Goal: Contribute content: Contribute content

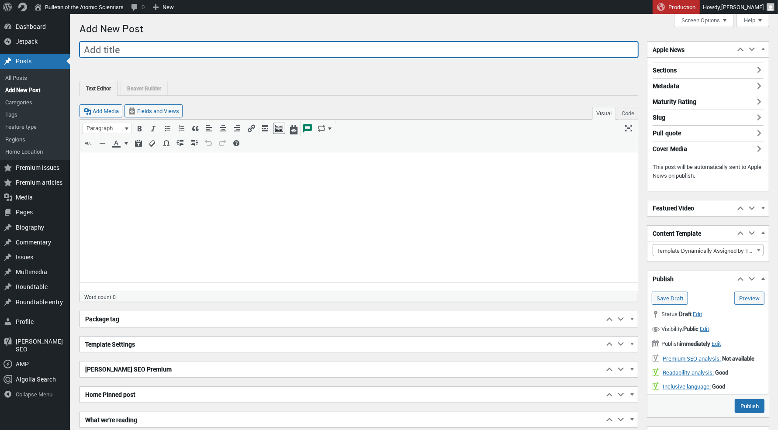
click at [173, 48] on input "Add title" at bounding box center [359, 50] width 559 height 17
paste input "After [PERSON_NAME] killing, an expert in political violence explains how to st…"
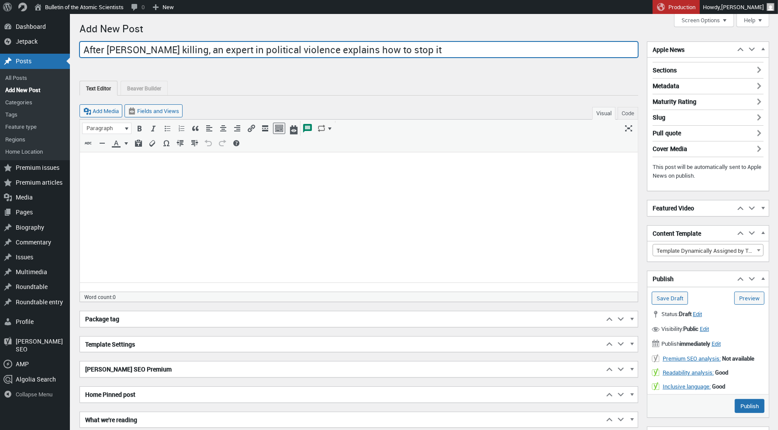
type input "After [PERSON_NAME] killing, an expert in political violence explains how to st…"
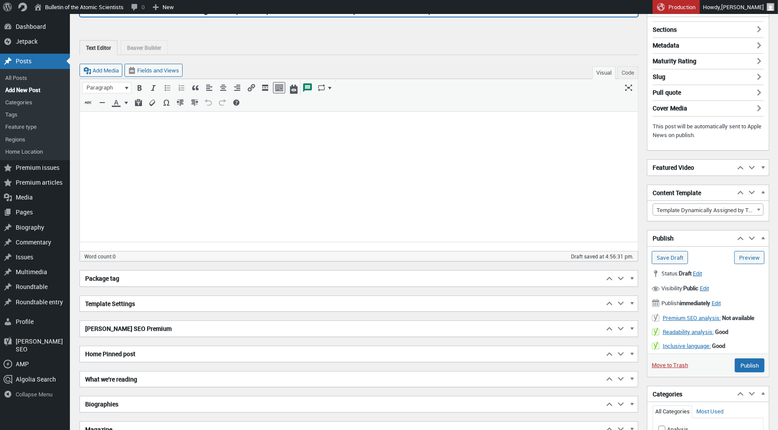
scroll to position [85, 0]
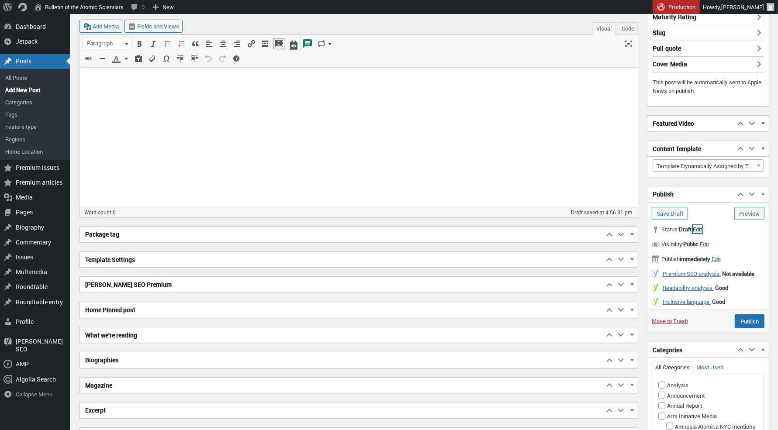
click at [702, 229] on span "Edit" at bounding box center [697, 229] width 9 height 8
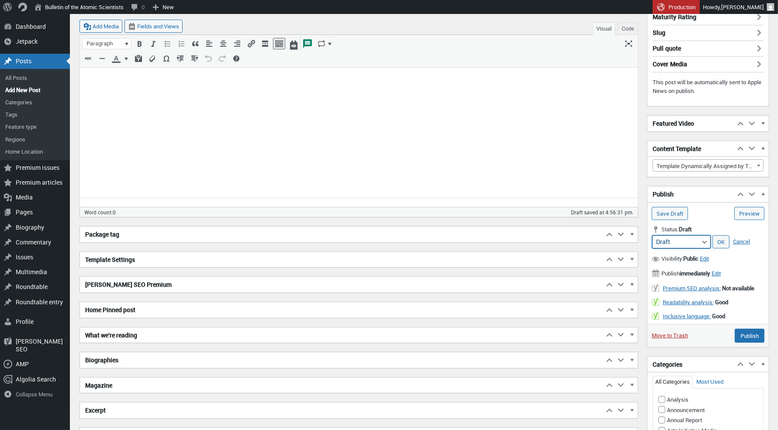
click at [703, 239] on select "Pending Review Draft" at bounding box center [681, 242] width 59 height 13
click at [722, 239] on link "OK" at bounding box center [721, 242] width 17 height 13
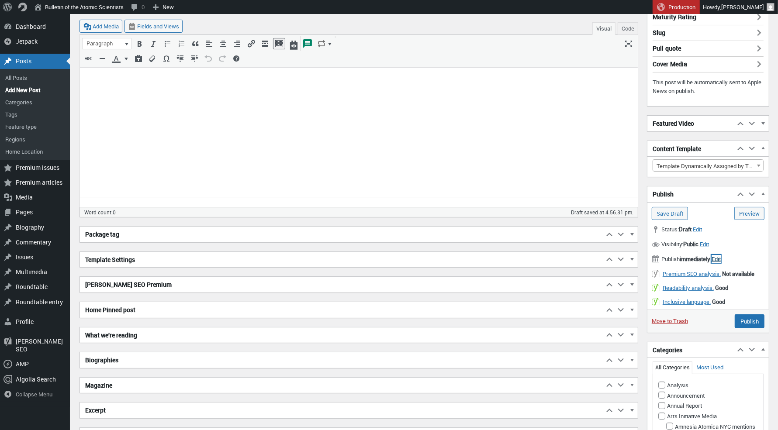
click at [721, 257] on span "Edit" at bounding box center [716, 259] width 9 height 8
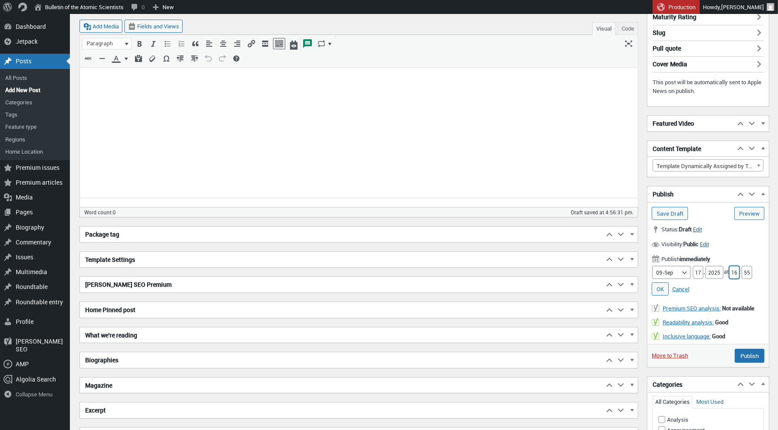
drag, startPoint x: 738, startPoint y: 269, endPoint x: 727, endPoint y: 269, distance: 10.9
click at [727, 269] on div "Month 01-Jan 02-Feb 03-Mar 04-Apr 05-May 06-Jun 07-Jul 08-Aug 09-Sep 10-Oct 11-…" at bounding box center [708, 272] width 113 height 13
type input "18"
drag, startPoint x: 752, startPoint y: 270, endPoint x: 746, endPoint y: 269, distance: 5.7
click at [746, 269] on input "55" at bounding box center [747, 272] width 10 height 13
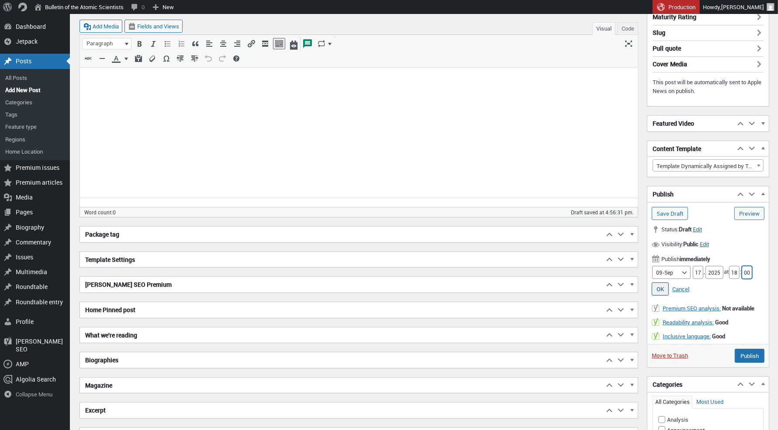
type input "00"
click at [653, 287] on link "OK" at bounding box center [660, 289] width 17 height 13
type input "Schedule"
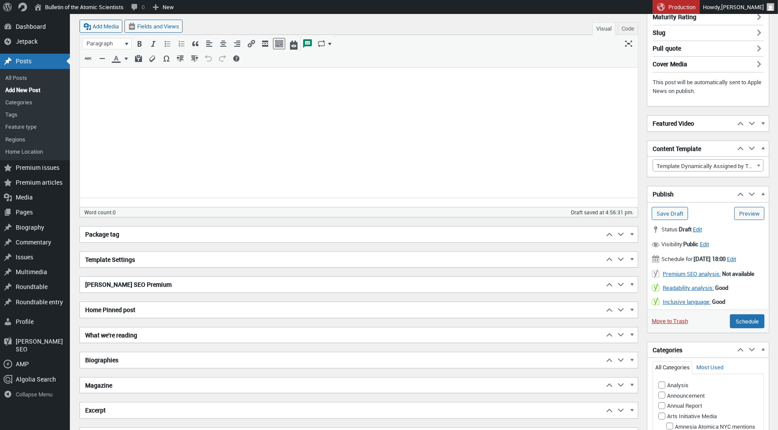
click at [726, 257] on b "[DATE] 18:00" at bounding box center [710, 259] width 32 height 8
click at [753, 325] on input "Schedule" at bounding box center [747, 322] width 35 height 14
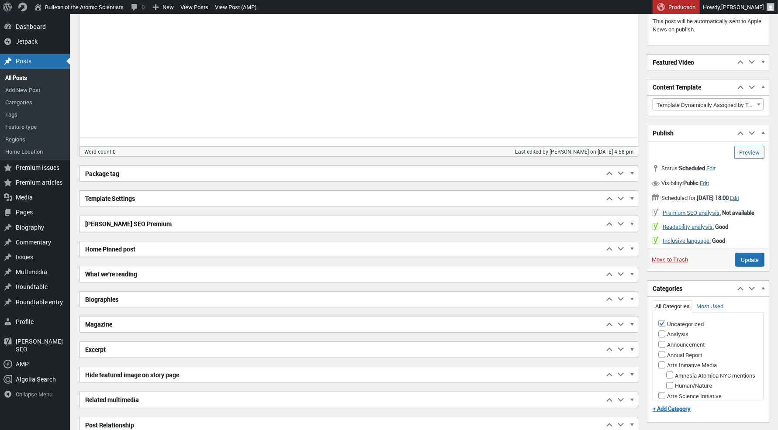
scroll to position [118, 0]
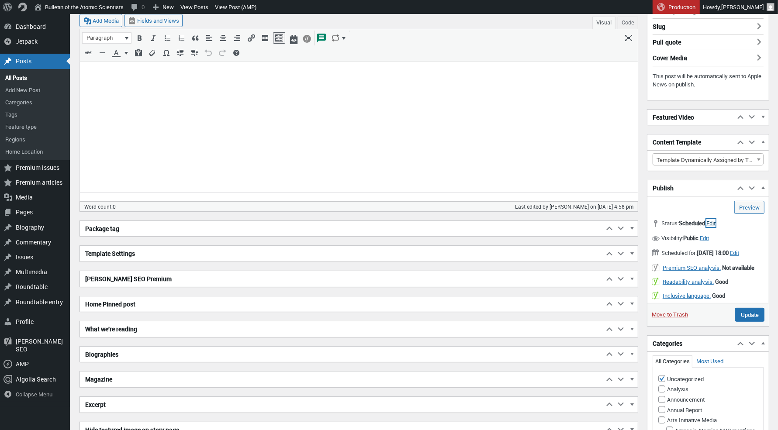
click at [716, 220] on span "Edit" at bounding box center [711, 223] width 9 height 8
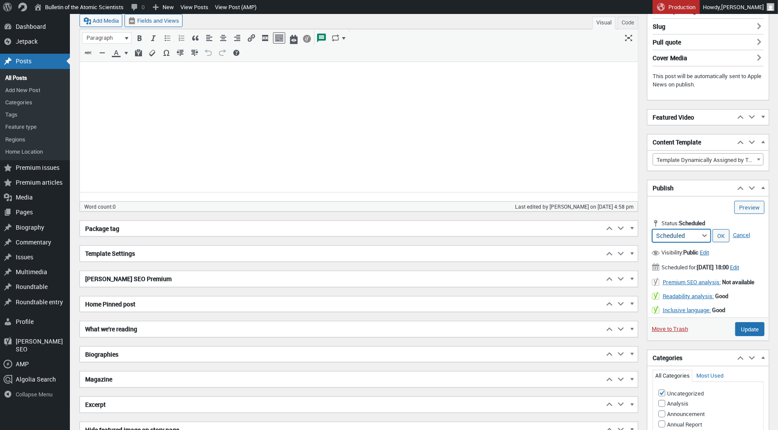
click at [705, 231] on select "Scheduled Pending Review Draft Archived" at bounding box center [681, 235] width 59 height 13
select select "draft"
click at [652, 229] on select "Scheduled Pending Review Draft Archived" at bounding box center [681, 235] width 59 height 13
click at [749, 330] on input "Update" at bounding box center [749, 329] width 29 height 14
type input "Schedule"
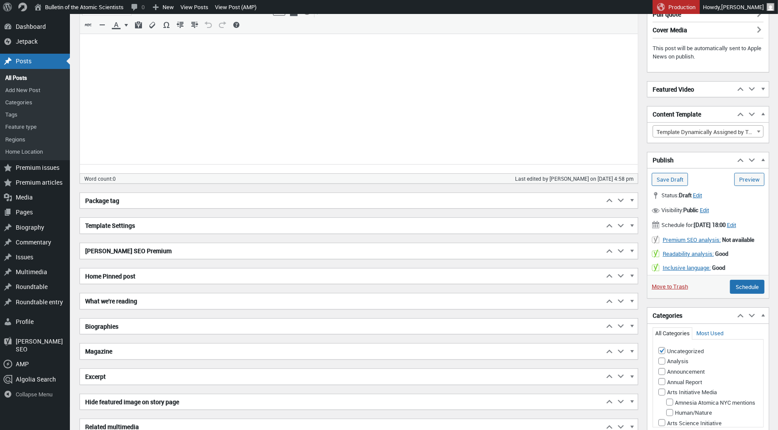
scroll to position [147, 0]
click at [110, 368] on h2 "Excerpt" at bounding box center [342, 376] width 524 height 16
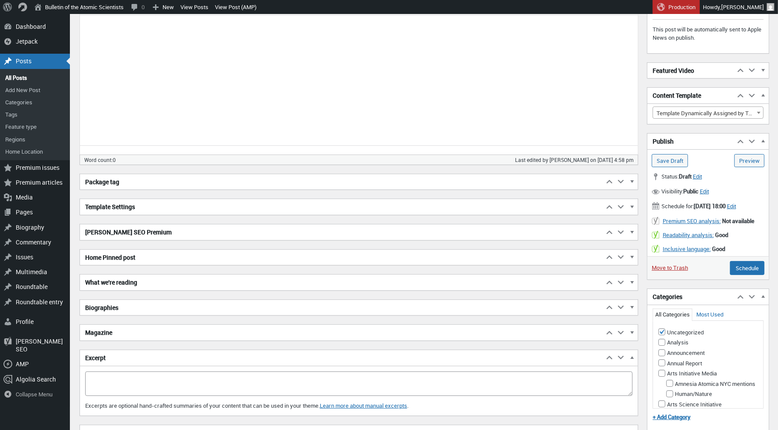
scroll to position [165, 0]
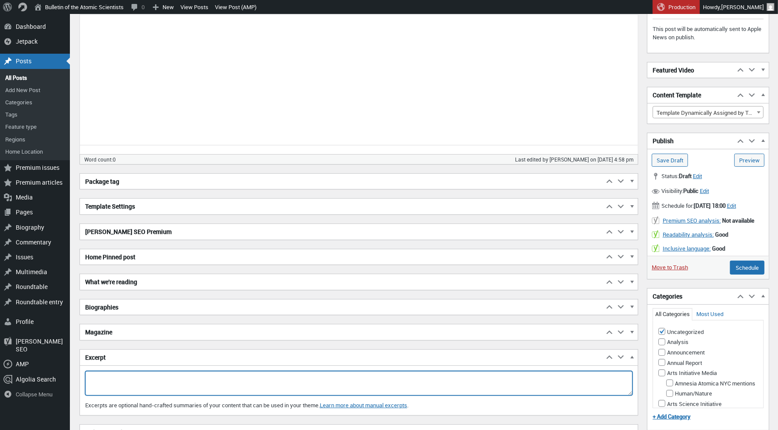
click at [111, 378] on textarea "Excerpt" at bounding box center [358, 383] width 547 height 24
click at [127, 374] on textarea "Excerpt" at bounding box center [358, 383] width 547 height 24
drag, startPoint x: 95, startPoint y: 369, endPoint x: 77, endPoint y: 369, distance: 18.4
drag, startPoint x: 193, startPoint y: 377, endPoint x: 198, endPoint y: 377, distance: 4.8
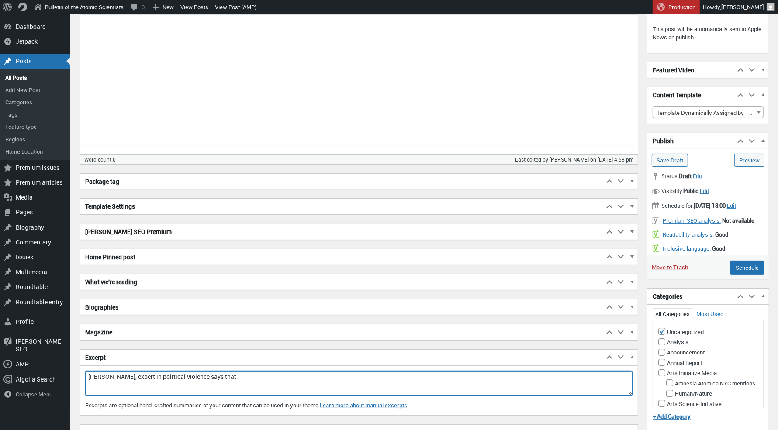
click at [193, 377] on textarea "[PERSON_NAME], expert in political violence says that" at bounding box center [358, 383] width 547 height 24
click at [202, 372] on textarea "[PERSON_NAME], expert in political violence says that" at bounding box center [358, 383] width 547 height 24
click at [235, 372] on textarea "[PERSON_NAME], expert in political violence, says that" at bounding box center [358, 383] width 547 height 24
click at [89, 371] on textarea "[PERSON_NAME], expert in political violence, has an idea for stopping it:" at bounding box center [358, 383] width 547 height 24
click at [183, 374] on textarea "In the wake of [PERSON_NAME] assaasination, [PERSON_NAME], expert in political …" at bounding box center [358, 383] width 547 height 24
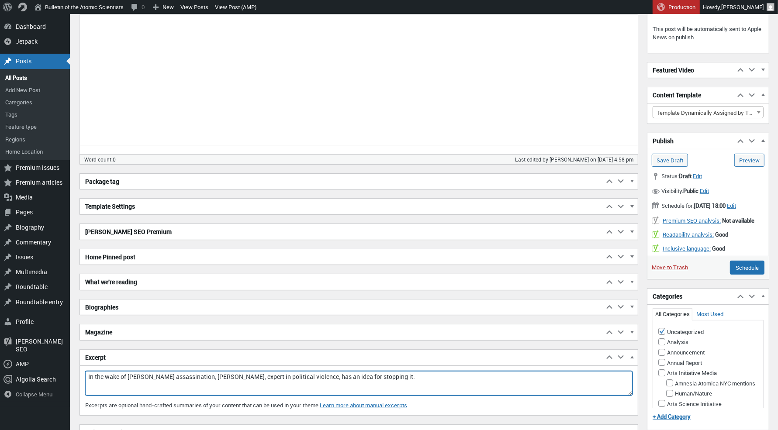
click at [241, 373] on textarea "In the wake of [PERSON_NAME] assassination, [PERSON_NAME], expert in political …" at bounding box center [358, 383] width 547 height 24
click at [275, 378] on textarea "In the wake of [PERSON_NAME] assassination, [PERSON_NAME], expert in political …" at bounding box center [358, 383] width 547 height 24
click at [405, 373] on textarea "In the wake of [PERSON_NAME] assassination, [PERSON_NAME], expert in political …" at bounding box center [358, 383] width 547 height 24
drag, startPoint x: 406, startPoint y: 371, endPoint x: 370, endPoint y: 372, distance: 36.7
click at [370, 372] on textarea "In the wake of [PERSON_NAME] assassination, [PERSON_NAME], expert in political …" at bounding box center [358, 383] width 547 height 24
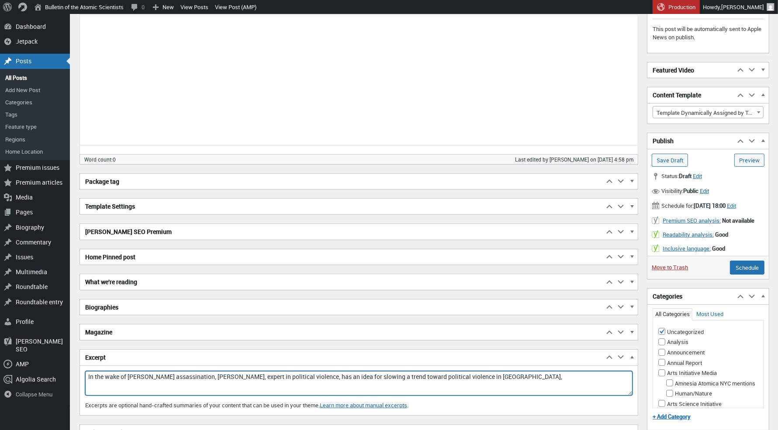
click at [396, 372] on textarea "In the wake of [PERSON_NAME] assassination, [PERSON_NAME], expert in political …" at bounding box center [358, 383] width 547 height 24
drag, startPoint x: 430, startPoint y: 371, endPoint x: 401, endPoint y: 373, distance: 29.3
click at [402, 372] on textarea "In the wake of [PERSON_NAME] assassination, [PERSON_NAME], expert in political …" at bounding box center [358, 383] width 547 height 24
click at [400, 373] on textarea "In the wake of [PERSON_NAME] assassination, [PERSON_NAME], expert in political …" at bounding box center [358, 383] width 547 height 24
click at [393, 374] on textarea "In the wake of [PERSON_NAME] assassination, [PERSON_NAME], expert in political …" at bounding box center [358, 383] width 547 height 24
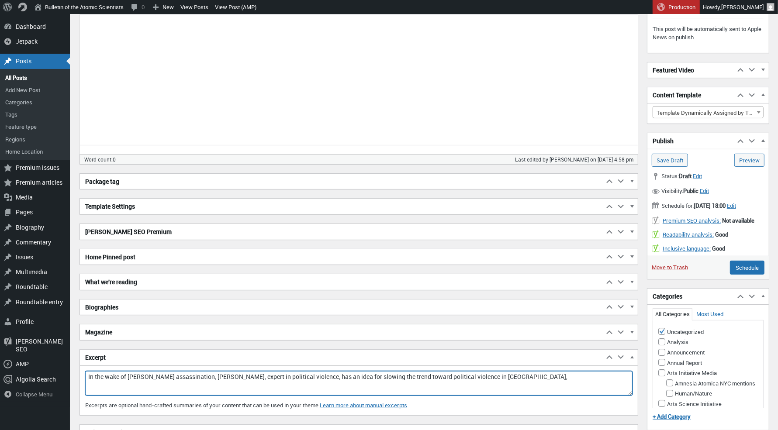
drag, startPoint x: 545, startPoint y: 371, endPoint x: 551, endPoint y: 375, distance: 6.8
click at [545, 371] on textarea "In the wake of [PERSON_NAME] assassination, [PERSON_NAME], expert in political …" at bounding box center [358, 383] width 547 height 24
drag, startPoint x: 508, startPoint y: 371, endPoint x: 366, endPoint y: 372, distance: 142.0
click at [366, 372] on textarea "In the wake of [PERSON_NAME] assassination, [PERSON_NAME], expert in political …" at bounding box center [358, 383] width 547 height 24
click at [544, 372] on textarea "In the wake of [PERSON_NAME] assassination, [PERSON_NAME], expert in political …" at bounding box center [358, 383] width 547 height 24
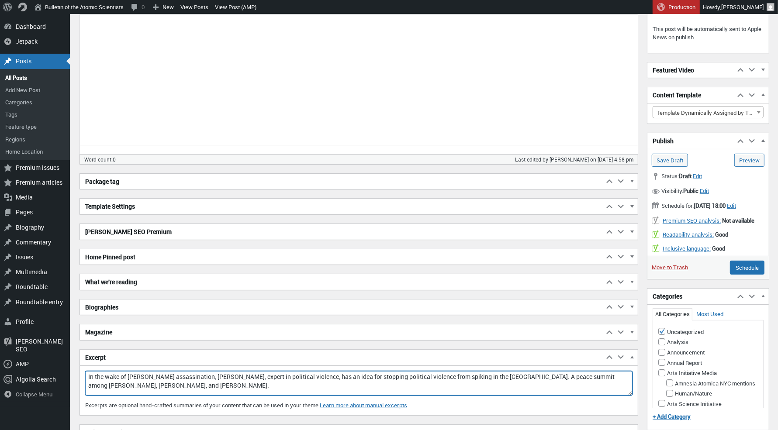
click at [581, 371] on textarea "In the wake of [PERSON_NAME] assassination, [PERSON_NAME], expert in political …" at bounding box center [358, 383] width 547 height 24
click at [584, 372] on textarea "In the wake of [PERSON_NAME] assassination, [PERSON_NAME], expert in political …" at bounding box center [358, 383] width 547 height 24
drag, startPoint x: 596, startPoint y: 371, endPoint x: 585, endPoint y: 372, distance: 11.0
click at [585, 372] on textarea "In the wake of [PERSON_NAME] assassination, [PERSON_NAME], expert in political …" at bounding box center [358, 383] width 547 height 24
click at [104, 379] on textarea "In the wake of [PERSON_NAME] assassination, [PERSON_NAME], expert in political …" at bounding box center [358, 383] width 547 height 24
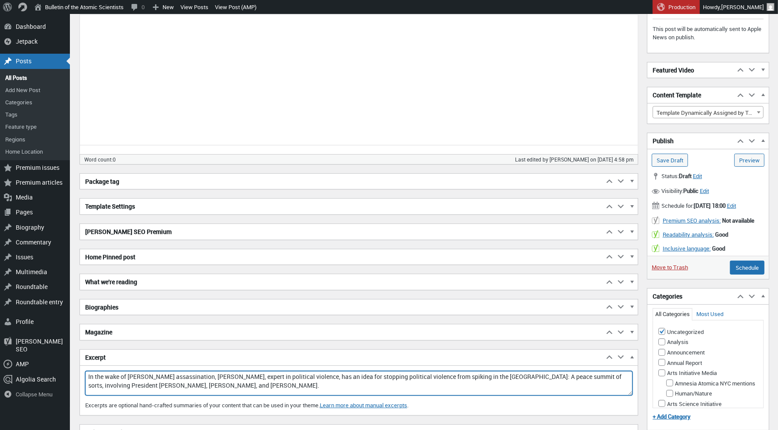
click at [187, 381] on textarea "In the wake of [PERSON_NAME] assassination, [PERSON_NAME], expert in political …" at bounding box center [358, 383] width 547 height 24
click at [419, 381] on textarea "In the wake of [PERSON_NAME] assassination, [PERSON_NAME], expert in political …" at bounding box center [358, 383] width 547 height 24
click at [247, 374] on textarea "In the wake of [PERSON_NAME] assassination, [PERSON_NAME], expert in political …" at bounding box center [358, 383] width 547 height 24
drag, startPoint x: 247, startPoint y: 371, endPoint x: 225, endPoint y: 371, distance: 22.3
click at [225, 371] on textarea "In the wake of [PERSON_NAME] assassination, [PERSON_NAME], an expert in politic…" at bounding box center [358, 383] width 547 height 24
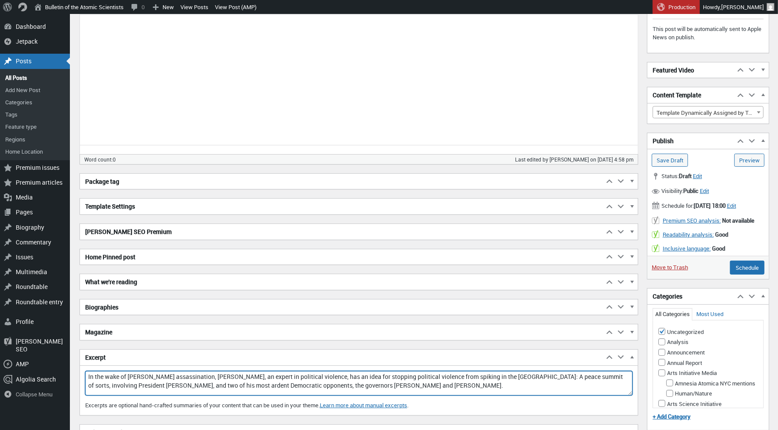
click at [225, 372] on textarea "In the wake of [PERSON_NAME] assassination, [PERSON_NAME], an expert in politic…" at bounding box center [358, 383] width 547 height 24
drag, startPoint x: 332, startPoint y: 372, endPoint x: 249, endPoint y: 374, distance: 83.5
click at [249, 374] on textarea "In the wake of [PERSON_NAME] assassination, [PERSON_NAME], an expert in politic…" at bounding box center [358, 383] width 547 height 24
drag, startPoint x: 208, startPoint y: 371, endPoint x: 214, endPoint y: 383, distance: 13.5
click at [208, 371] on textarea "In the wake of [PERSON_NAME] assassination, [PERSON_NAME], a professor in [GEOG…" at bounding box center [358, 383] width 547 height 24
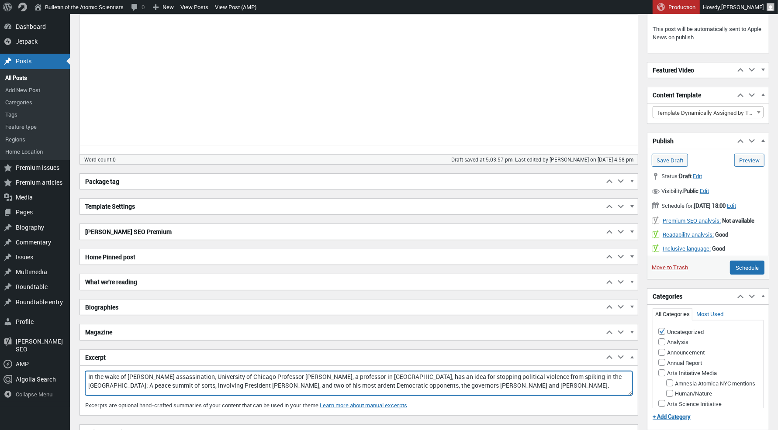
drag, startPoint x: 403, startPoint y: 372, endPoint x: 341, endPoint y: 371, distance: 62.5
click at [341, 371] on textarea "In the wake of [PERSON_NAME] assassination, University of Chicago Professor [PE…" at bounding box center [358, 383] width 547 height 24
click at [623, 372] on textarea "In the wake of [PERSON_NAME] assassination, University of Chicago Professor [PE…" at bounding box center [358, 383] width 547 height 24
click at [554, 371] on textarea "In the wake of [PERSON_NAME] assassination, University of Chicago Professor [PE…" at bounding box center [358, 383] width 547 height 24
click at [619, 373] on textarea "In the wake of [PERSON_NAME] assassination, University of Chicago Professor [PE…" at bounding box center [358, 383] width 547 height 24
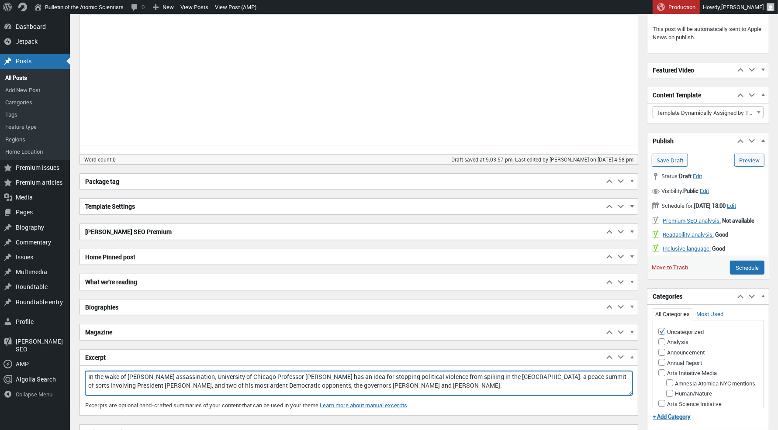
drag, startPoint x: 595, startPoint y: 372, endPoint x: 597, endPoint y: 379, distance: 6.9
click at [595, 372] on textarea "In the wake of [PERSON_NAME] assassination, University of Chicago Professor [PE…" at bounding box center [358, 383] width 547 height 24
click at [620, 371] on textarea "In the wake of [PERSON_NAME] assassination, University of Chicago Professor [PE…" at bounding box center [358, 383] width 547 height 24
drag, startPoint x: 516, startPoint y: 383, endPoint x: 77, endPoint y: 367, distance: 439.4
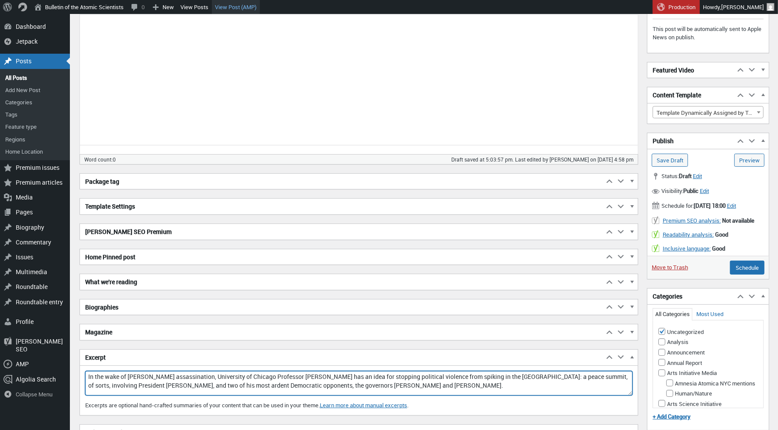
type textarea "In the wake of [PERSON_NAME] assassination, University of Chicago Professor [PE…"
